Goal: Task Accomplishment & Management: Manage account settings

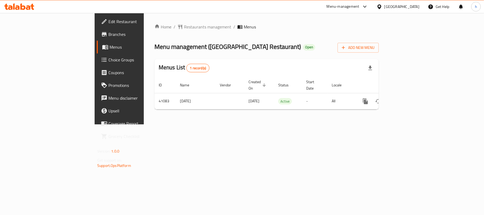
click at [289, 124] on div "Home / Restaurants management / Menus Menu management ( Sushi Station Restauran…" at bounding box center [267, 68] width 246 height 111
click at [416, 6] on div "[GEOGRAPHIC_DATA]" at bounding box center [402, 7] width 35 height 6
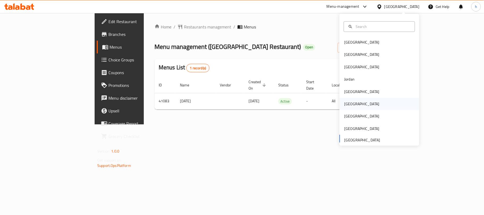
click at [348, 104] on div "[GEOGRAPHIC_DATA]" at bounding box center [361, 104] width 35 height 6
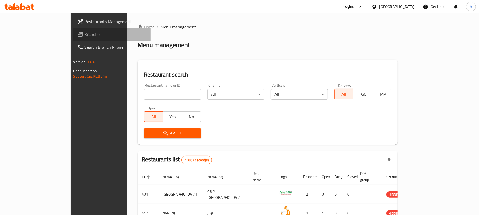
click at [85, 35] on span "Branches" at bounding box center [116, 34] width 62 height 6
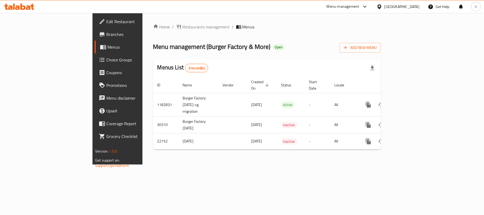
click at [226, 165] on div "Home / Restaurants management / Menus Menu management ( Burger Factory & More )…" at bounding box center [267, 89] width 249 height 152
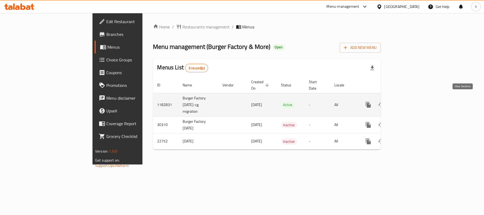
click at [410, 102] on icon "enhanced table" at bounding box center [407, 105] width 6 height 6
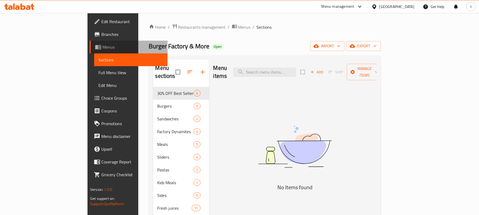
click at [102, 46] on span "Menus" at bounding box center [132, 47] width 61 height 6
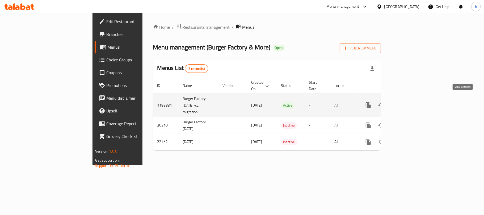
click at [410, 102] on icon "enhanced table" at bounding box center [407, 105] width 6 height 6
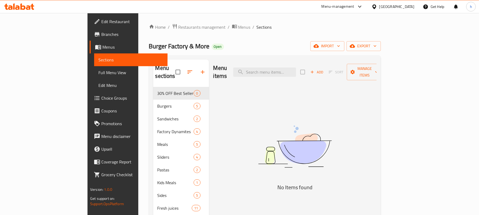
click at [101, 24] on span "Edit Restaurant" at bounding box center [132, 21] width 62 height 6
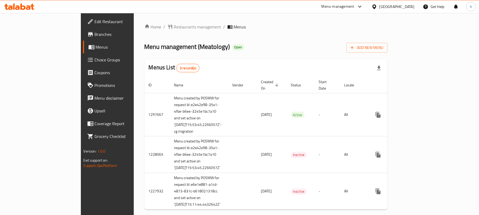
click at [252, 32] on div "Home / Restaurants management / Menus Menu management ( Meatology ) Open Add Ne…" at bounding box center [265, 119] width 243 height 190
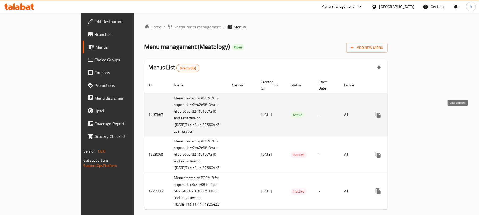
click at [420, 116] on icon "enhanced table" at bounding box center [416, 115] width 6 height 6
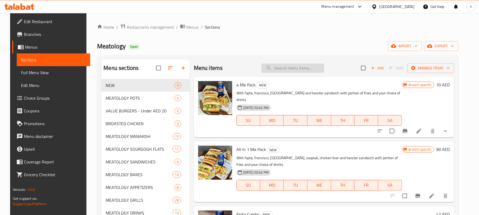
click at [311, 71] on input "search" at bounding box center [292, 68] width 63 height 9
paste input "Eggs With Basturma"
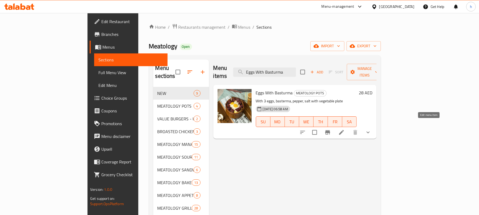
type input "Eggs With Basturma"
click at [345, 129] on icon at bounding box center [341, 132] width 6 height 6
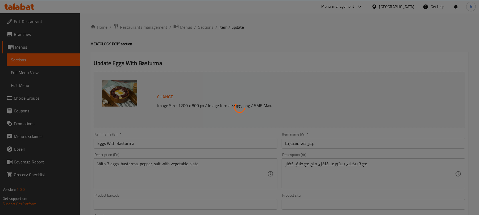
type input "ADD ON"
type input "0"
type input "1"
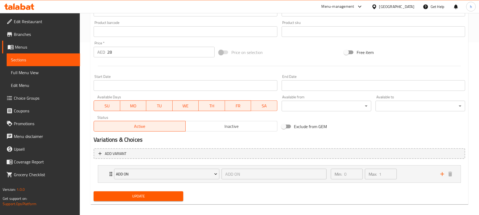
scroll to position [177, 0]
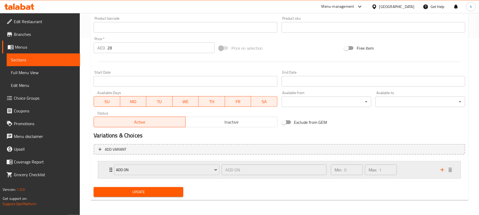
click at [405, 168] on div "Min: 0 ​ Max: 1 ​" at bounding box center [383, 169] width 110 height 17
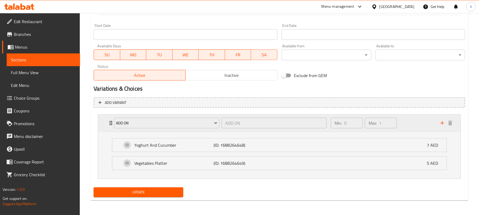
scroll to position [225, 0]
click at [391, 2] on div "United Arab Emirates" at bounding box center [392, 6] width 51 height 13
click at [392, 6] on div "United Arab Emirates" at bounding box center [396, 7] width 35 height 6
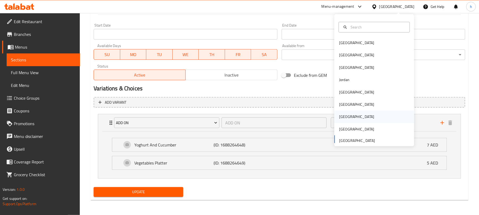
click at [347, 114] on div "[GEOGRAPHIC_DATA]" at bounding box center [357, 117] width 44 height 12
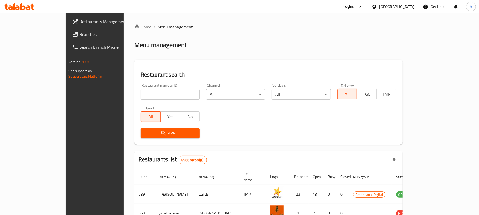
click at [80, 34] on span "Branches" at bounding box center [111, 34] width 62 height 6
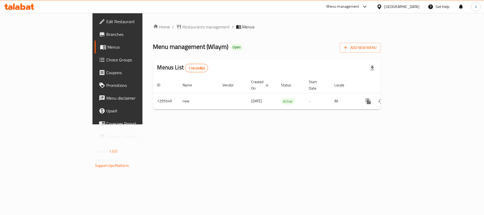
click at [412, 5] on div "[GEOGRAPHIC_DATA]" at bounding box center [402, 7] width 35 height 6
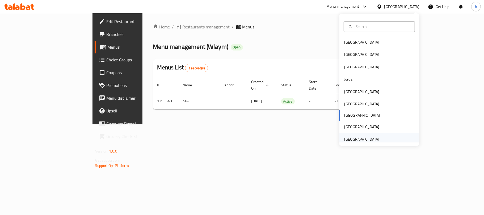
click at [368, 136] on div "[GEOGRAPHIC_DATA]" at bounding box center [361, 139] width 35 height 6
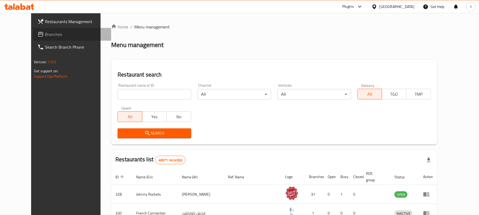
click at [45, 32] on span "Branches" at bounding box center [76, 34] width 62 height 6
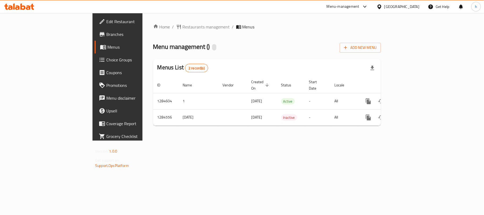
drag, startPoint x: 294, startPoint y: 158, endPoint x: 314, endPoint y: 57, distance: 103.2
click at [303, 141] on div "Home / Restaurants management / Menus Menu management ( ) Add New Menu Menus Li…" at bounding box center [267, 77] width 249 height 128
click at [183, 26] on span "Restaurants management" at bounding box center [206, 27] width 47 height 6
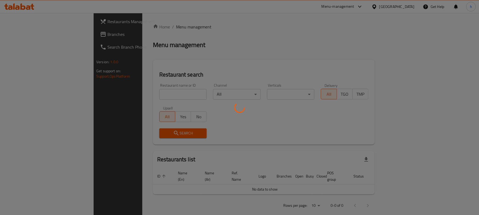
click at [12, 34] on div at bounding box center [239, 107] width 479 height 215
click at [28, 34] on div at bounding box center [239, 107] width 479 height 215
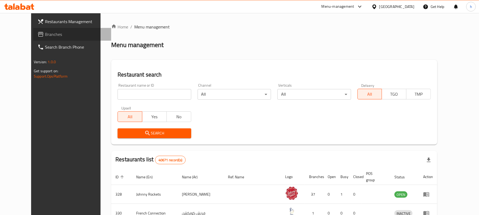
click at [45, 34] on span "Branches" at bounding box center [76, 34] width 62 height 6
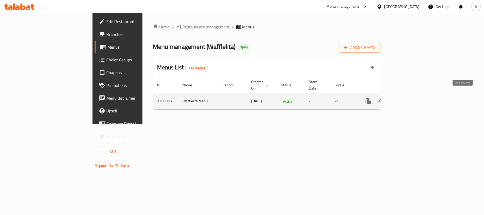
click at [410, 98] on icon "enhanced table" at bounding box center [407, 101] width 6 height 6
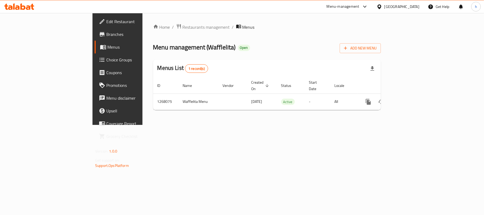
click at [162, 22] on div "Home / Restaurants management / Menus Menu management ( Wafflelita ) Open Add N…" at bounding box center [267, 69] width 249 height 112
click at [183, 24] on span "Restaurants management" at bounding box center [206, 27] width 47 height 6
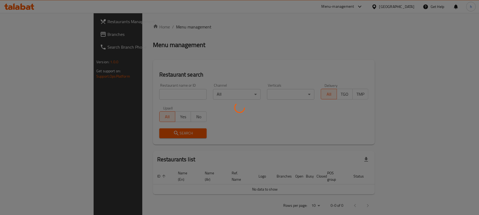
click at [26, 30] on div at bounding box center [239, 107] width 479 height 215
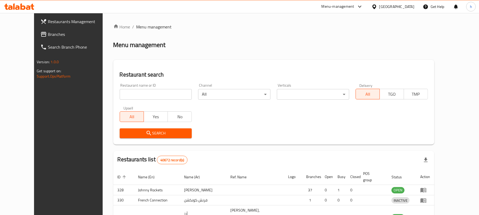
click at [25, 37] on div at bounding box center [239, 107] width 479 height 215
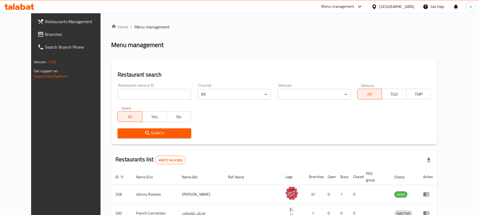
click at [45, 35] on span "Branches" at bounding box center [76, 34] width 62 height 6
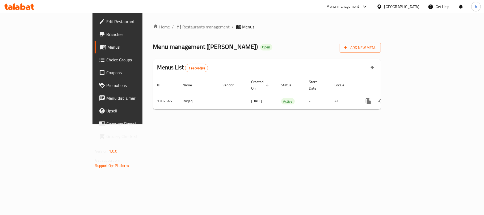
click at [153, 34] on div "Home / Restaurants management / Menus Menu management ( [PERSON_NAME] ) Open Ad…" at bounding box center [267, 69] width 228 height 90
click at [183, 29] on span "Restaurants management" at bounding box center [206, 27] width 47 height 6
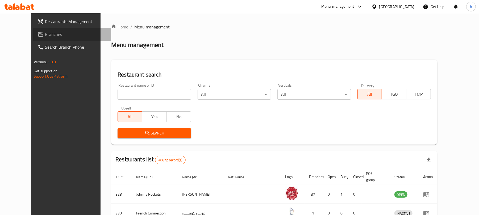
click at [45, 36] on span "Branches" at bounding box center [76, 34] width 62 height 6
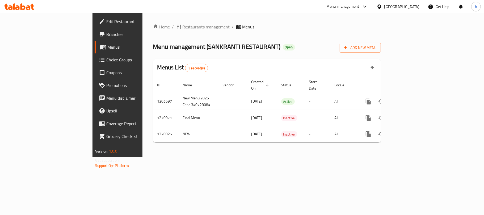
click at [183, 27] on span "Restaurants management" at bounding box center [206, 27] width 47 height 6
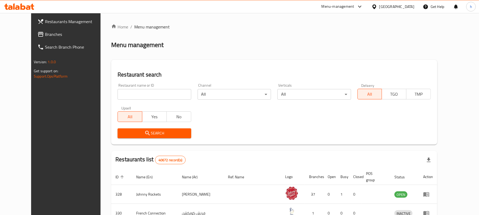
click at [407, 1] on div "[GEOGRAPHIC_DATA]" at bounding box center [392, 6] width 51 height 13
click at [404, 4] on div "[GEOGRAPHIC_DATA]" at bounding box center [396, 7] width 35 height 6
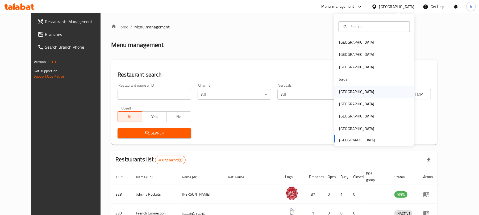
click at [350, 89] on div "[GEOGRAPHIC_DATA]" at bounding box center [374, 92] width 80 height 12
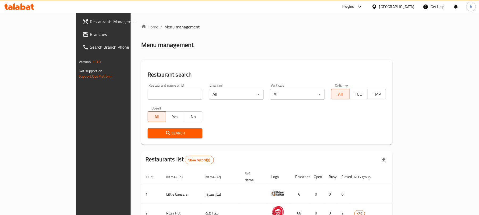
click at [90, 33] on span "Branches" at bounding box center [121, 34] width 62 height 6
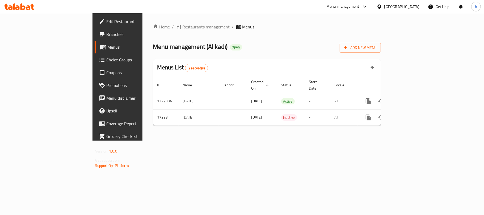
click at [197, 141] on div "Home / Restaurants management / Menus Menu management ( Al kadi ) Open Add New …" at bounding box center [267, 77] width 249 height 128
click at [385, 6] on div at bounding box center [381, 7] width 8 height 6
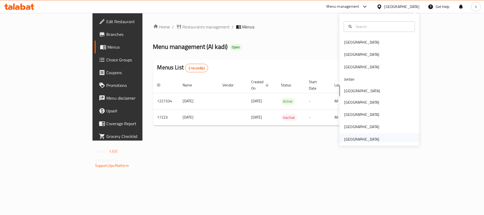
click at [369, 136] on div "[GEOGRAPHIC_DATA]" at bounding box center [361, 139] width 35 height 6
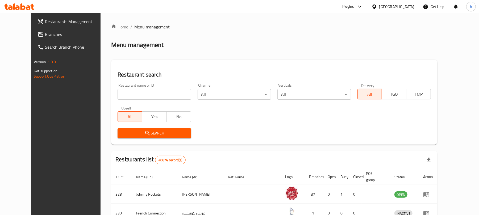
click at [45, 33] on span "Branches" at bounding box center [76, 34] width 62 height 6
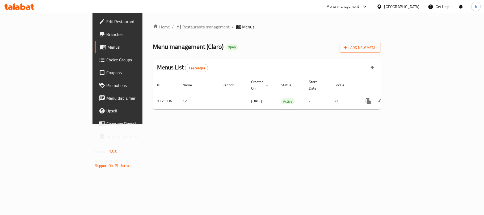
click at [399, 6] on div "[GEOGRAPHIC_DATA]" at bounding box center [402, 7] width 35 height 6
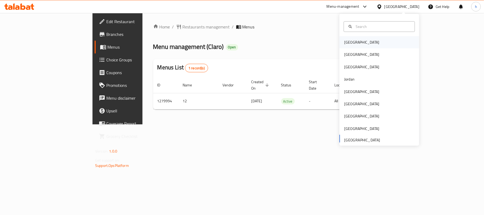
click at [349, 42] on div "[GEOGRAPHIC_DATA]" at bounding box center [361, 42] width 35 height 6
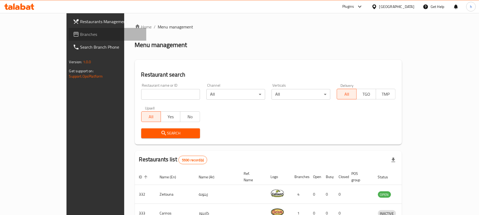
click at [80, 33] on span "Branches" at bounding box center [111, 34] width 62 height 6
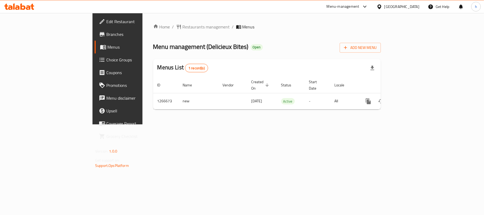
click at [159, 124] on div "Home / Restaurants management / Menus Menu management ( Delicieux Bites ) Open …" at bounding box center [267, 68] width 249 height 111
click at [409, 7] on div "[GEOGRAPHIC_DATA]" at bounding box center [402, 7] width 35 height 6
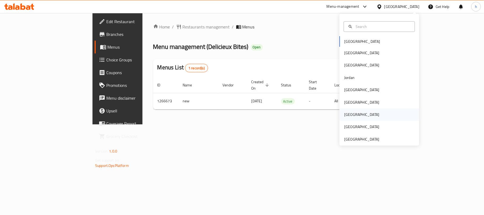
click at [348, 111] on div "[GEOGRAPHIC_DATA]" at bounding box center [362, 115] width 44 height 12
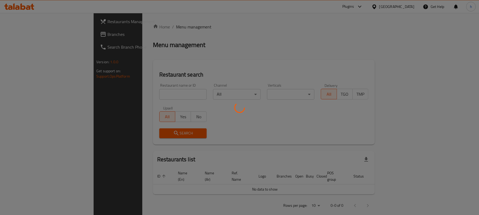
click at [17, 34] on div at bounding box center [239, 107] width 479 height 215
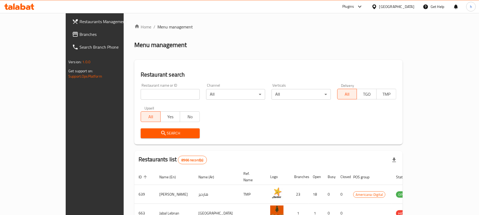
click at [80, 35] on span "Branches" at bounding box center [111, 34] width 62 height 6
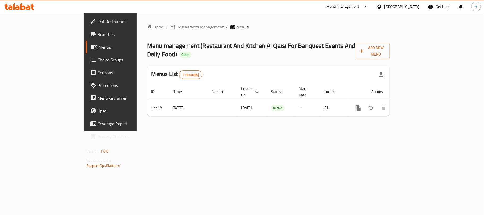
click at [158, 130] on div "Home / Restaurants management / Menus Menu management ( Restaurant And Kitchen …" at bounding box center [269, 72] width 264 height 118
